Goal: Information Seeking & Learning: Learn about a topic

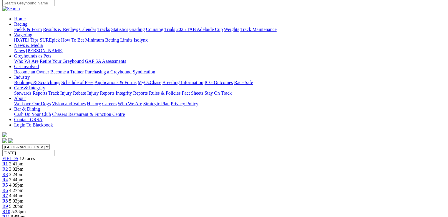
scroll to position [47, 0]
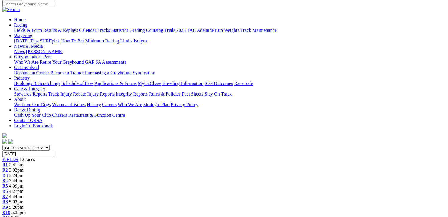
click at [24, 204] on span "5:20pm" at bounding box center [16, 206] width 14 height 5
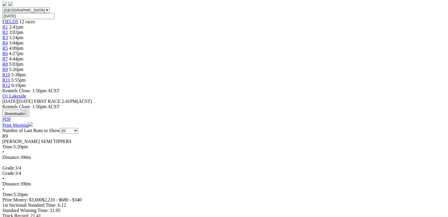
scroll to position [189, 0]
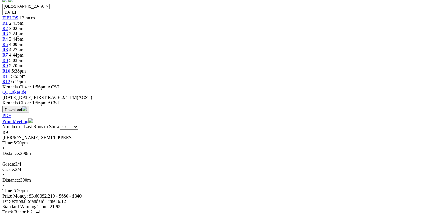
drag, startPoint x: 25, startPoint y: 32, endPoint x: 201, endPoint y: 37, distance: 175.6
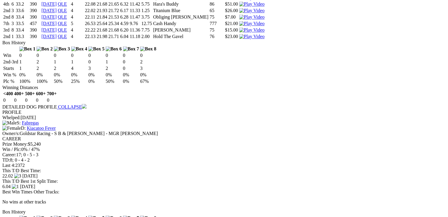
scroll to position [566, 0]
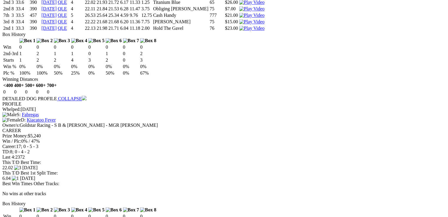
drag, startPoint x: 186, startPoint y: 78, endPoint x: 197, endPoint y: 76, distance: 11.3
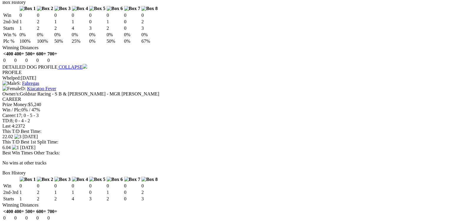
scroll to position [518, 0]
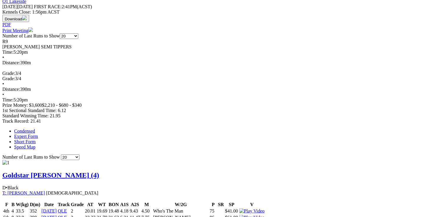
scroll to position [0, 0]
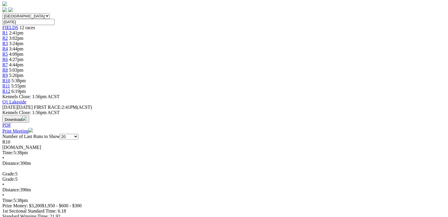
scroll to position [189, 0]
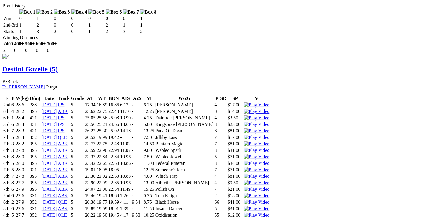
scroll to position [0, 0]
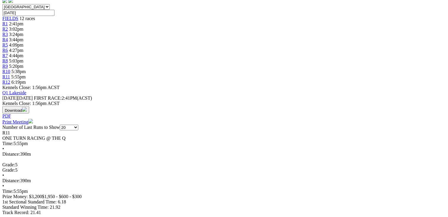
scroll to position [189, 0]
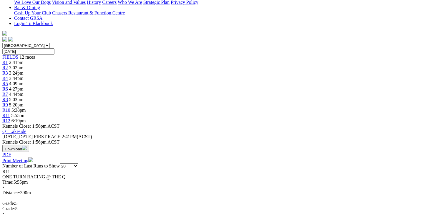
scroll to position [141, 0]
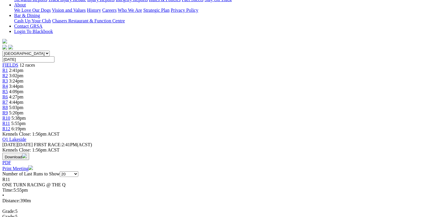
drag, startPoint x: 254, startPoint y: 214, endPoint x: 251, endPoint y: 206, distance: 8.4
drag, startPoint x: 59, startPoint y: 9, endPoint x: 131, endPoint y: 11, distance: 71.6
click at [131, 177] on div "R11 ONE TURN RACING @ THE Q Time: 5:55pm • Distance: 390m Grade: 5 Grade: 5 • D…" at bounding box center [224, 211] width 444 height 69
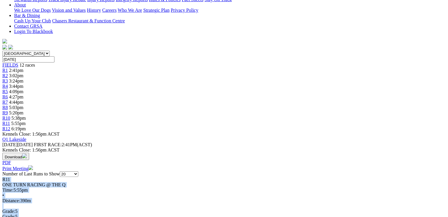
drag, startPoint x: 132, startPoint y: 26, endPoint x: 36, endPoint y: 9, distance: 97.4
click at [37, 177] on div "R11 ONE TURN RACING @ THE Q Time: 5:55pm • Distance: 390m Grade: 5 Grade: 5 • D…" at bounding box center [224, 211] width 444 height 69
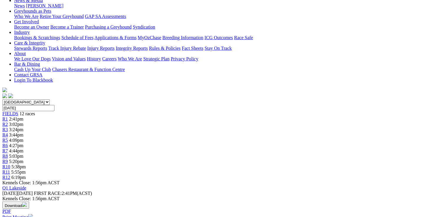
scroll to position [84, 0]
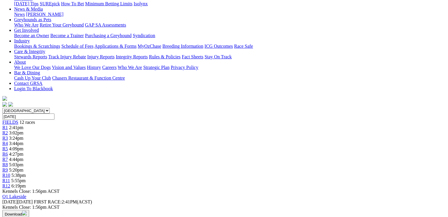
click at [10, 183] on link "R12" at bounding box center [6, 185] width 8 height 5
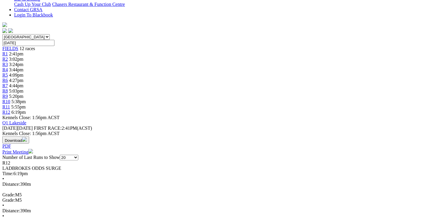
scroll to position [189, 0]
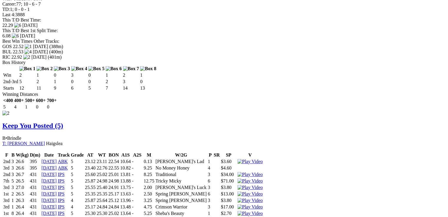
scroll to position [731, 0]
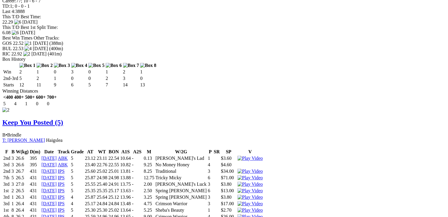
drag, startPoint x: 26, startPoint y: 32, endPoint x: 433, endPoint y: 200, distance: 440.4
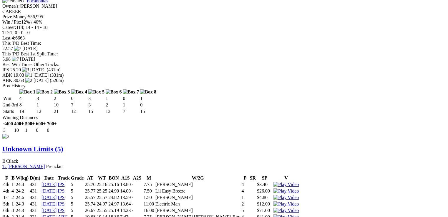
scroll to position [1108, 0]
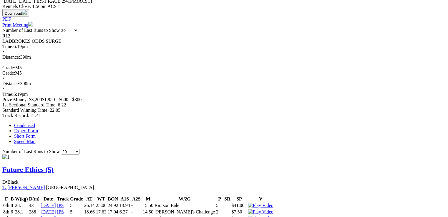
scroll to position [0, 0]
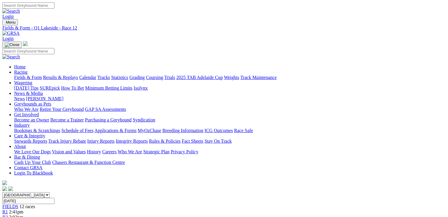
click at [30, 75] on link "Fields & Form" at bounding box center [28, 77] width 28 height 5
select select "QLD"
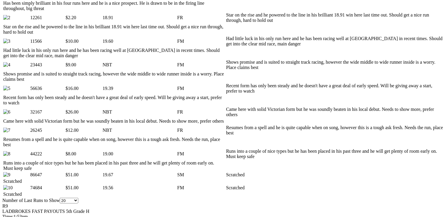
scroll to position [354, 0]
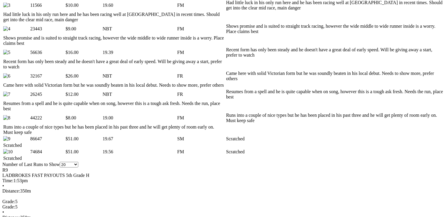
scroll to position [0, 0]
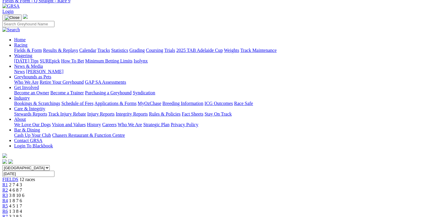
scroll to position [24, 0]
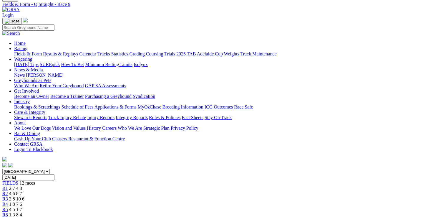
click at [32, 51] on link "Fields & Form" at bounding box center [28, 53] width 28 height 5
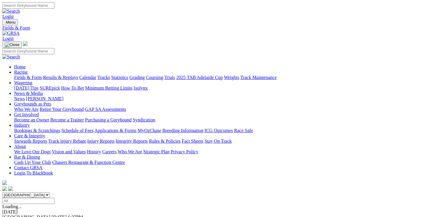
click at [50, 192] on select "[GEOGRAPHIC_DATA] [GEOGRAPHIC_DATA] [GEOGRAPHIC_DATA] [GEOGRAPHIC_DATA] [GEOGRA…" at bounding box center [25, 195] width 47 height 6
select select "QLD"
click at [40, 192] on select "[GEOGRAPHIC_DATA] [GEOGRAPHIC_DATA] [GEOGRAPHIC_DATA] [GEOGRAPHIC_DATA] [GEOGRA…" at bounding box center [25, 195] width 47 height 6
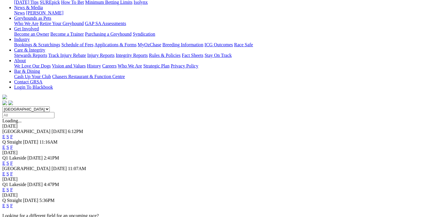
scroll to position [94, 0]
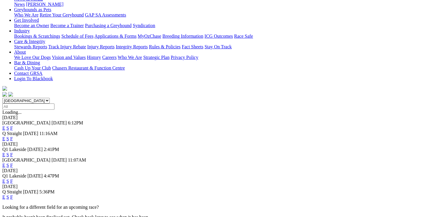
click at [5, 179] on link "E" at bounding box center [3, 181] width 3 height 5
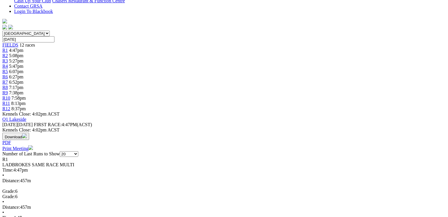
scroll to position [165, 0]
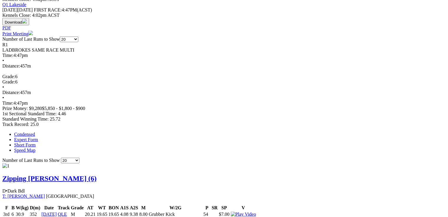
scroll to position [283, 0]
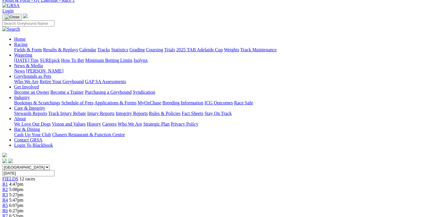
scroll to position [22, 0]
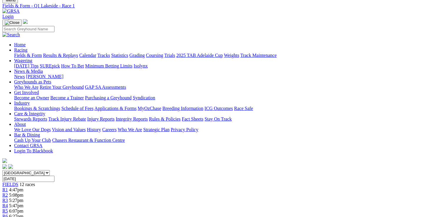
click at [8, 192] on link "R2" at bounding box center [5, 194] width 6 height 5
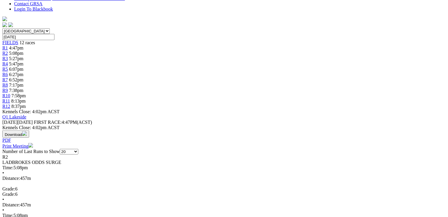
scroll to position [165, 0]
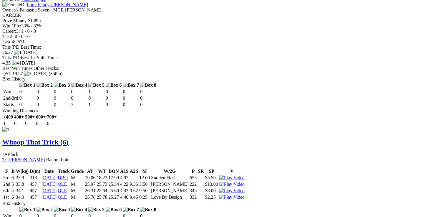
scroll to position [919, 0]
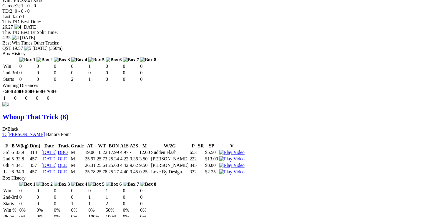
drag, startPoint x: 134, startPoint y: 161, endPoint x: 145, endPoint y: 160, distance: 10.9
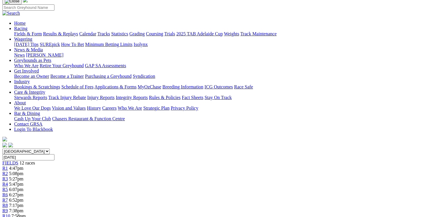
scroll to position [0, 0]
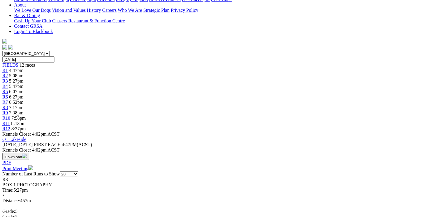
scroll to position [165, 0]
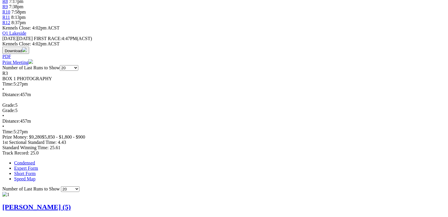
scroll to position [259, 0]
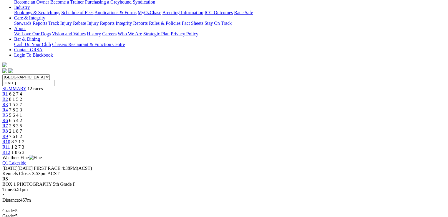
scroll to position [118, 0]
